Goal: Task Accomplishment & Management: Use online tool/utility

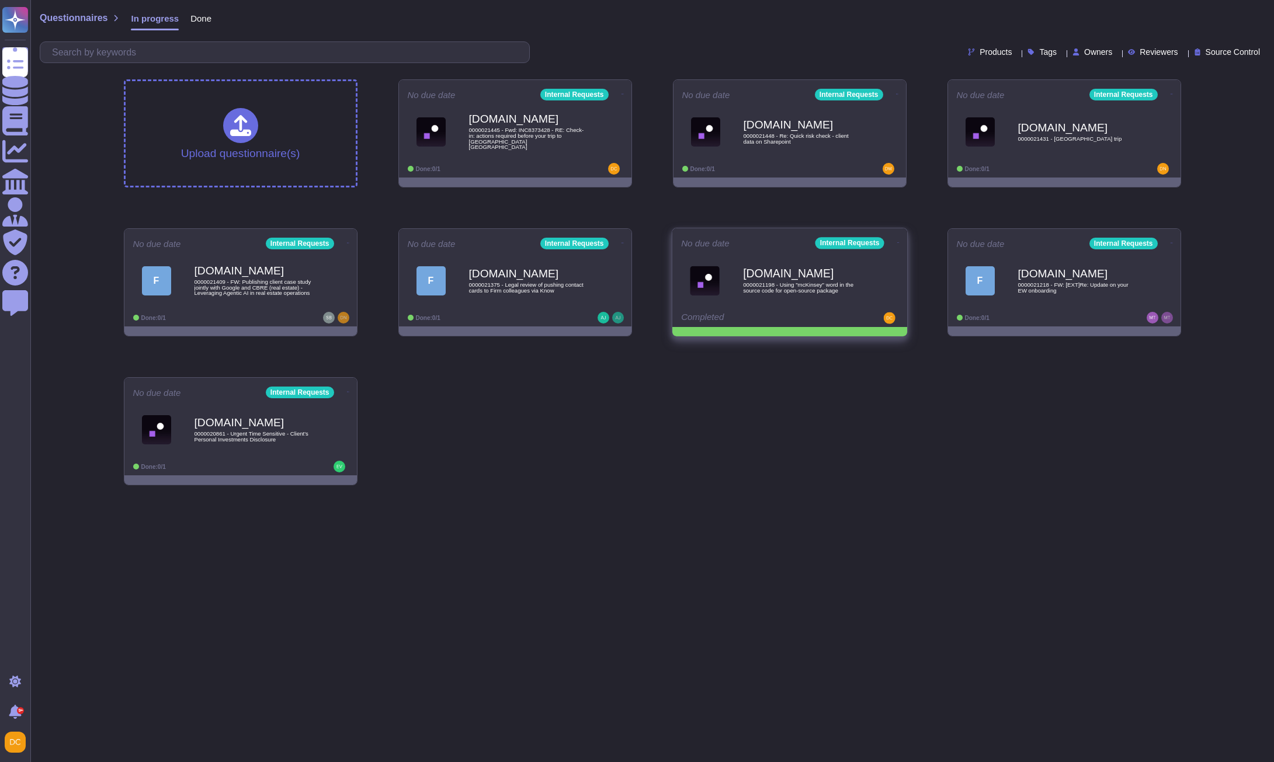
click at [624, 96] on icon at bounding box center [623, 94] width 2 height 3
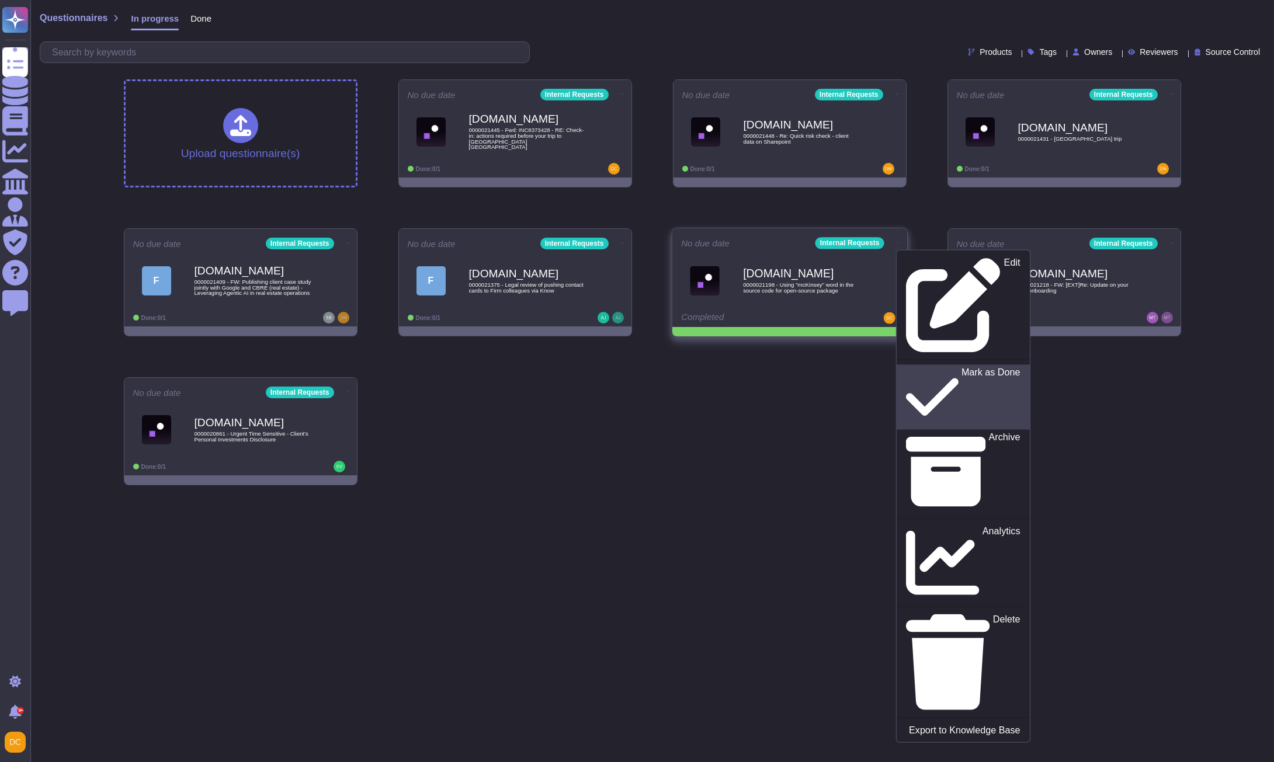
click at [961, 367] on p "Mark as Done" at bounding box center [990, 397] width 59 height 60
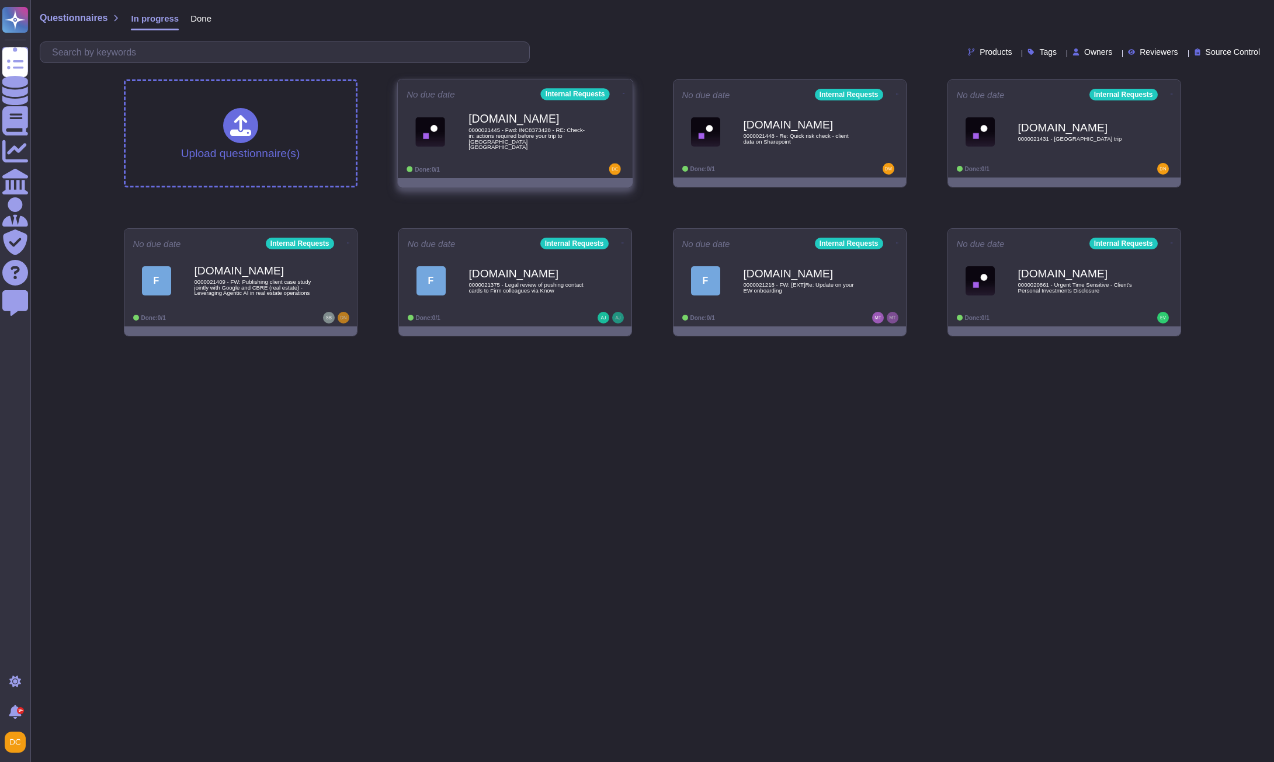
click at [533, 164] on div "Done: 0/1" at bounding box center [479, 170] width 145 height 12
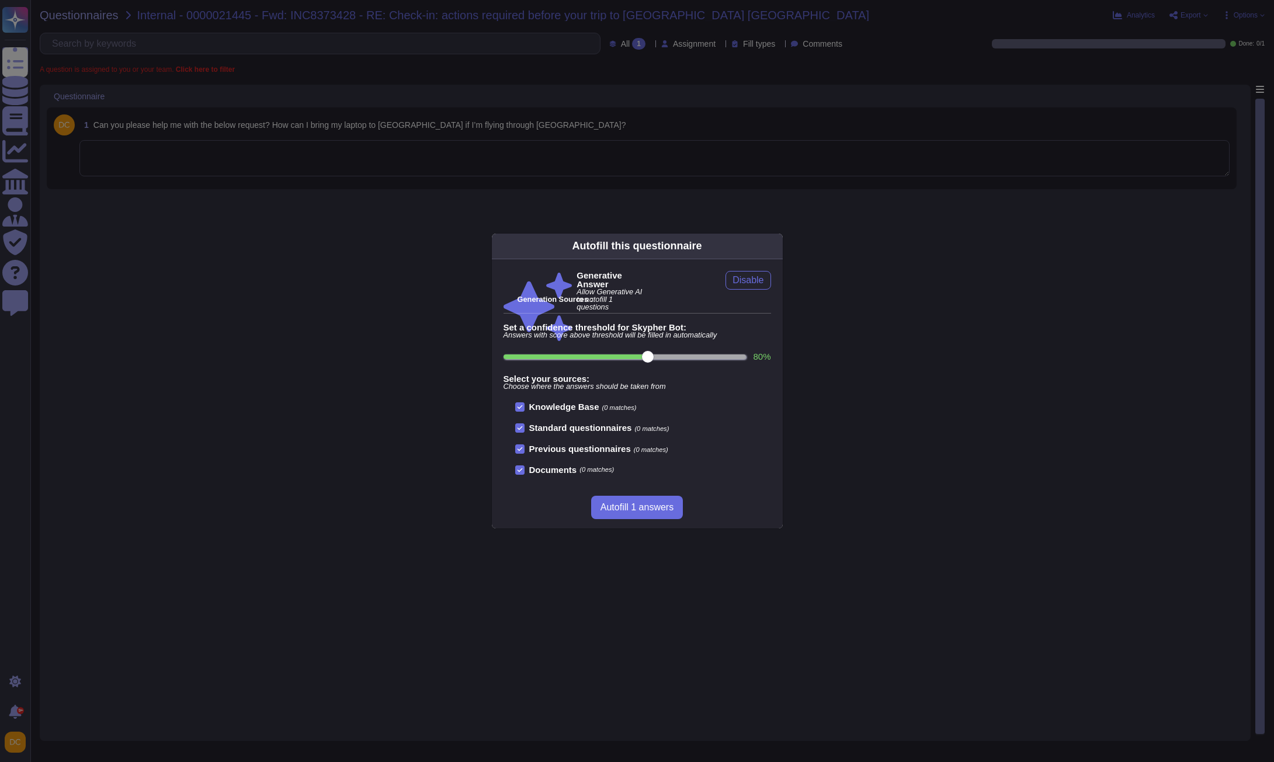
click at [359, 159] on div "Autofill this questionnaire Generative Answer Allow Generative AI to autofill 1…" at bounding box center [637, 381] width 1274 height 762
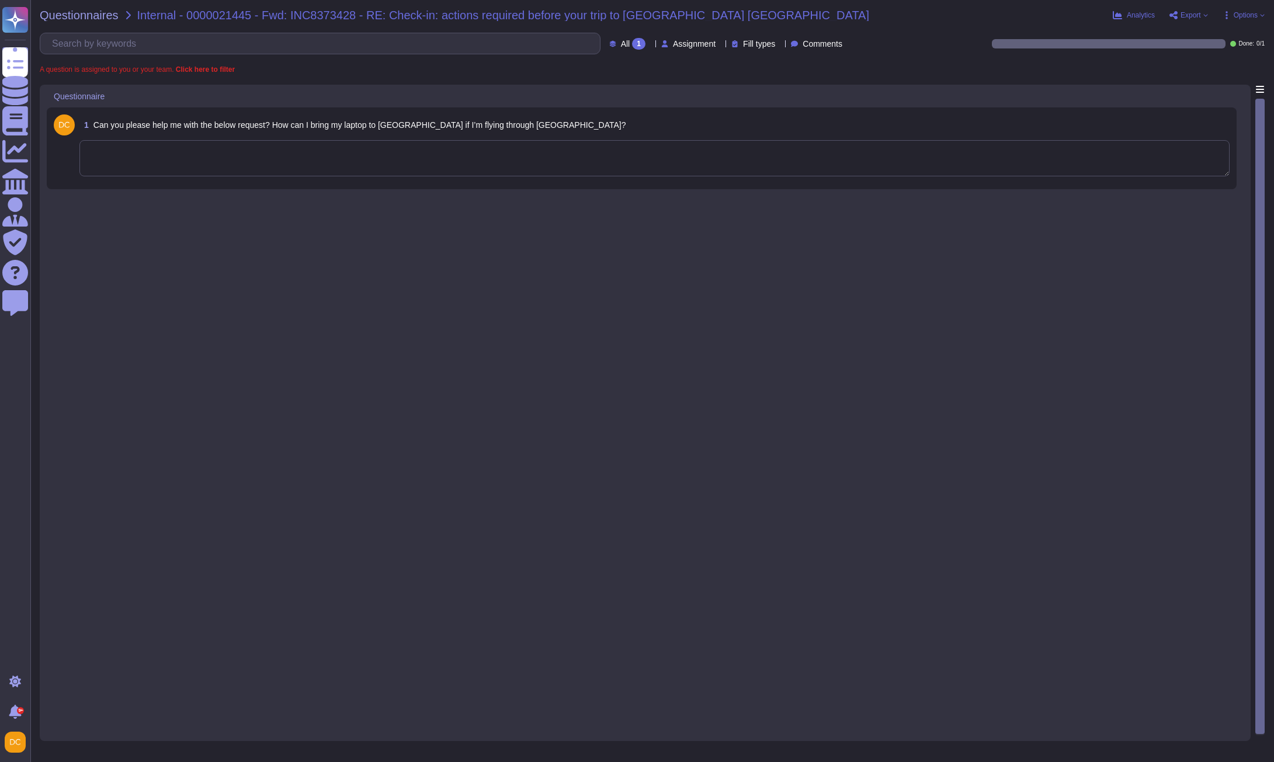
click at [208, 171] on textarea at bounding box center [654, 158] width 1150 height 36
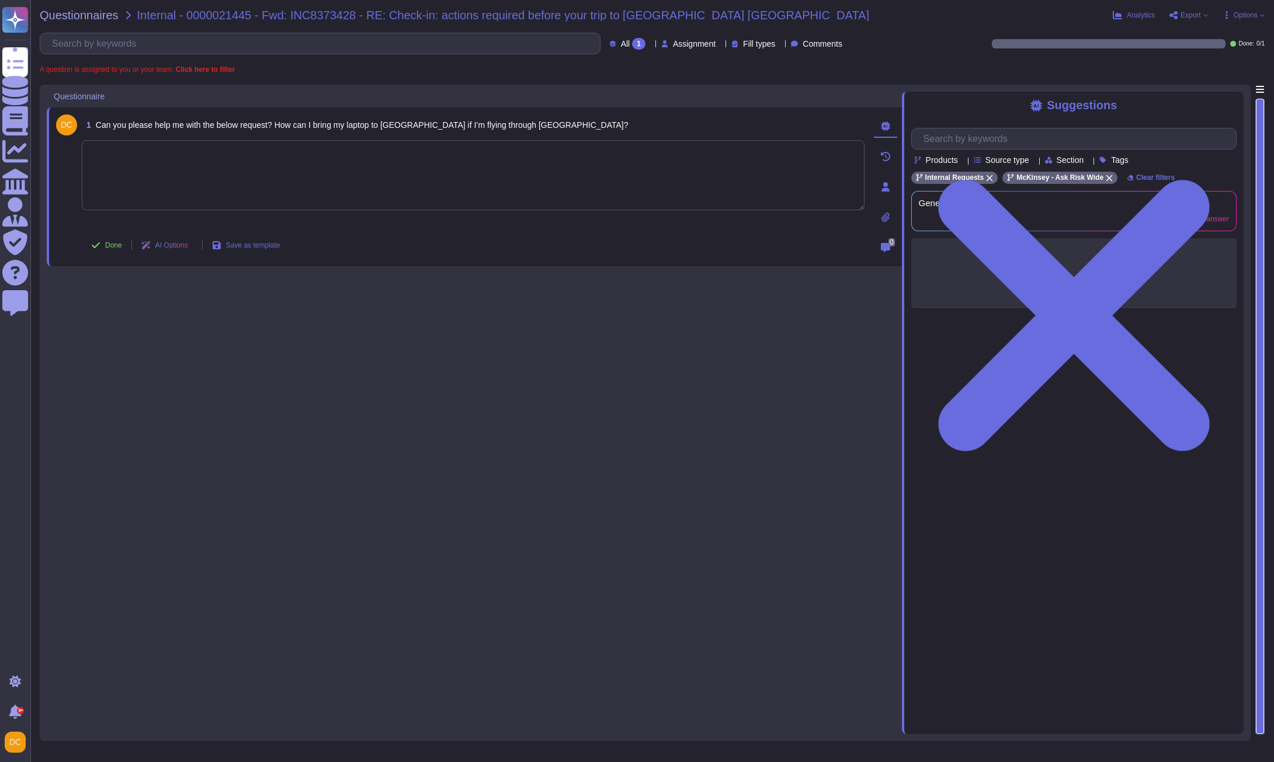
paste textarea "For your awareness, I’m sharing with you the Travel to and from Mainland China …"
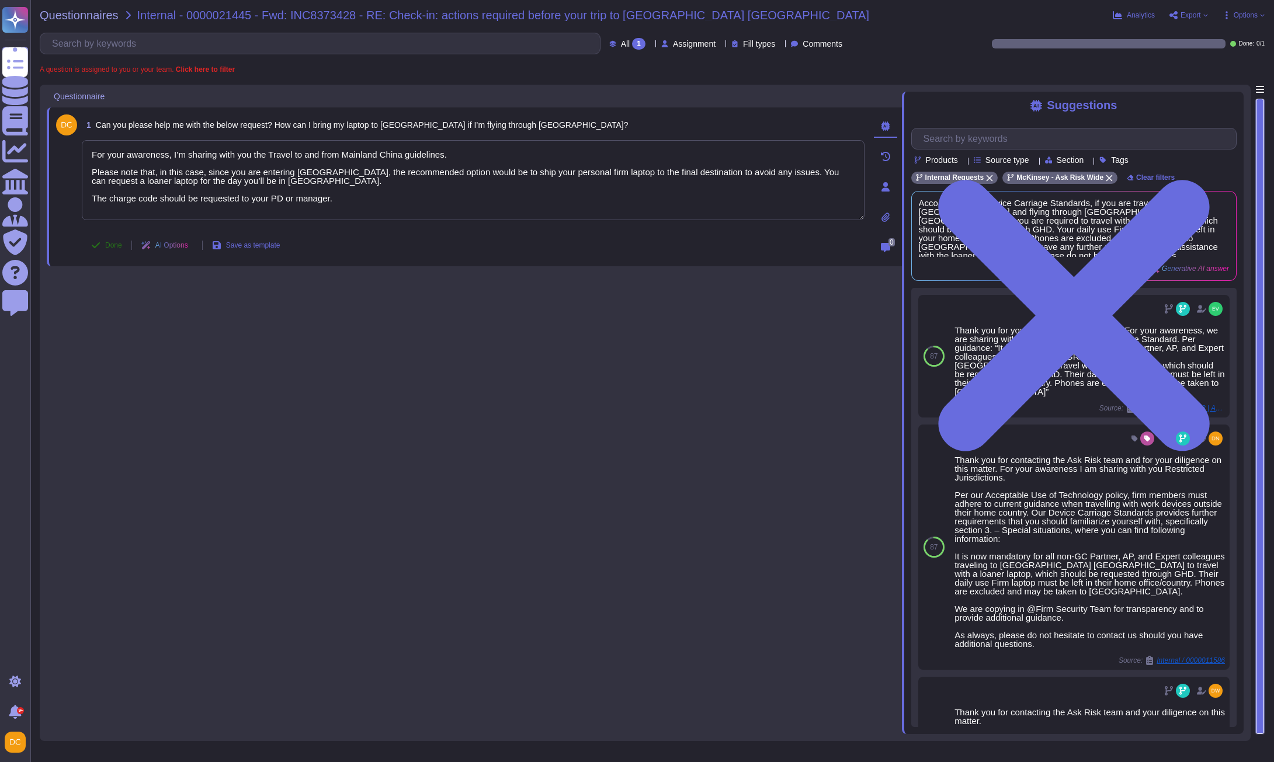
type textarea "For your awareness, I’m sharing with you the Travel to and from Mainland China …"
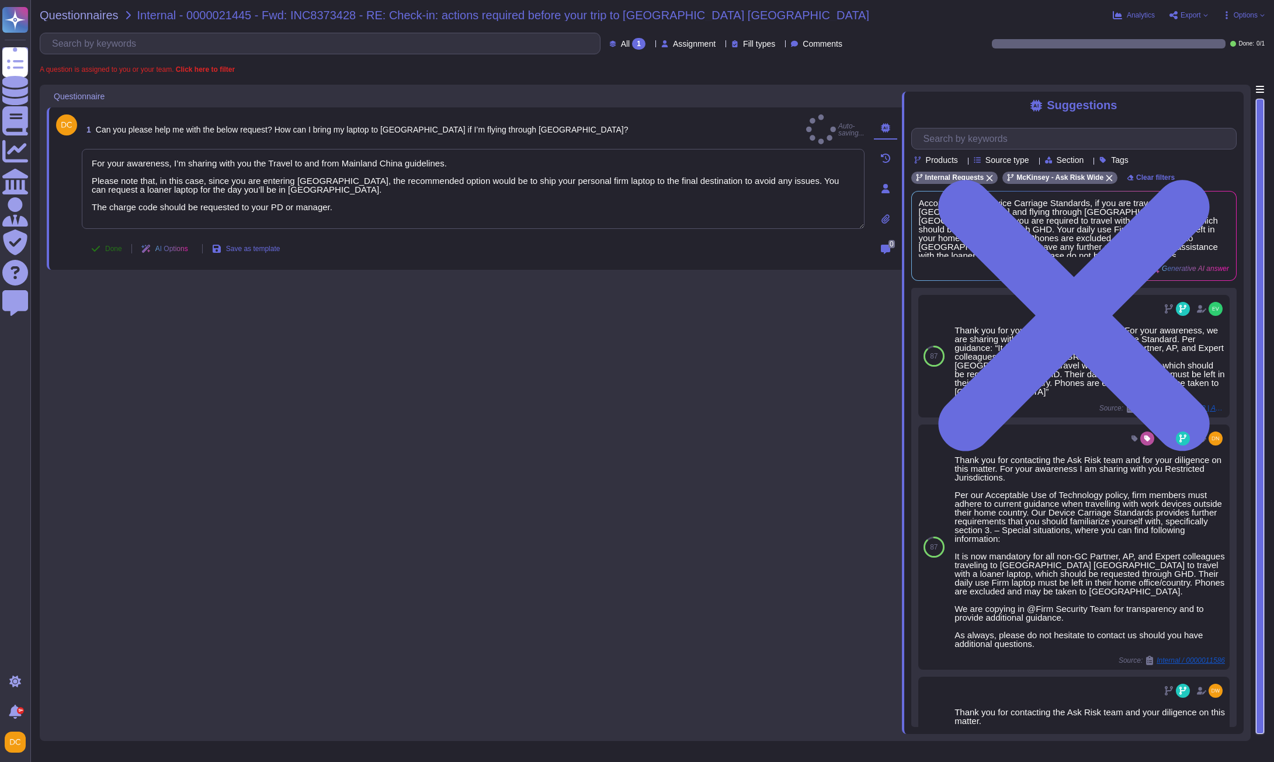
click at [113, 245] on span "Done" at bounding box center [113, 248] width 17 height 7
